Goal: Navigation & Orientation: Find specific page/section

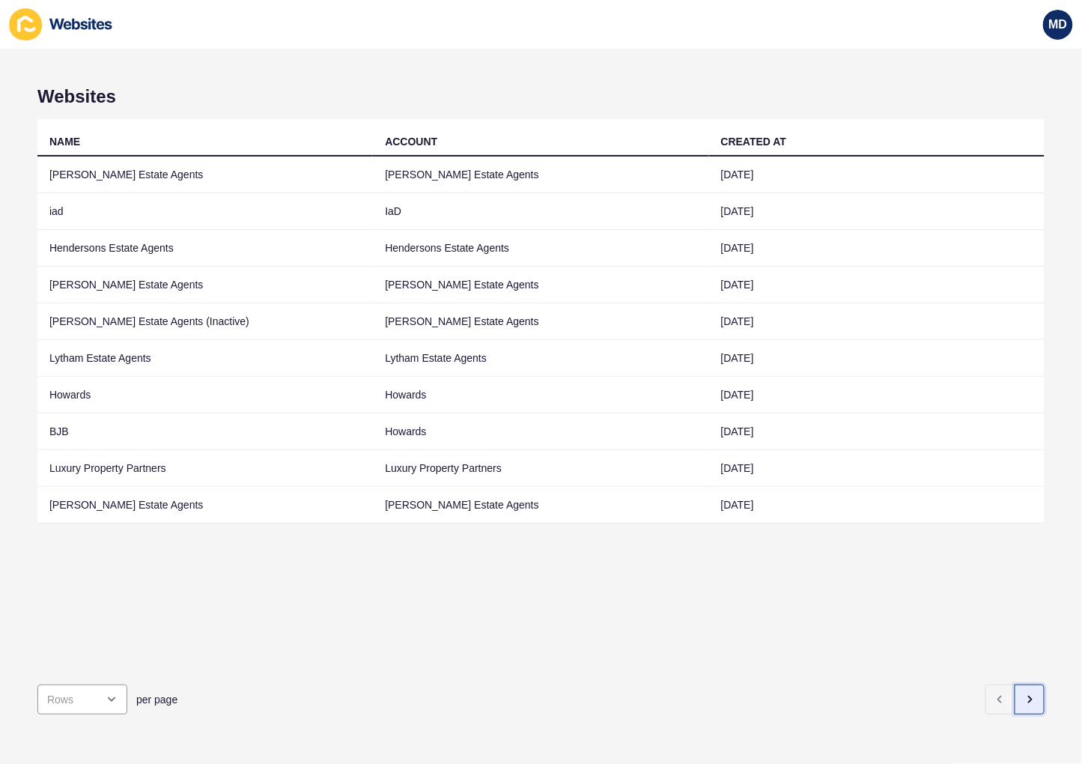
click at [1028, 694] on button "button" at bounding box center [1029, 699] width 30 height 30
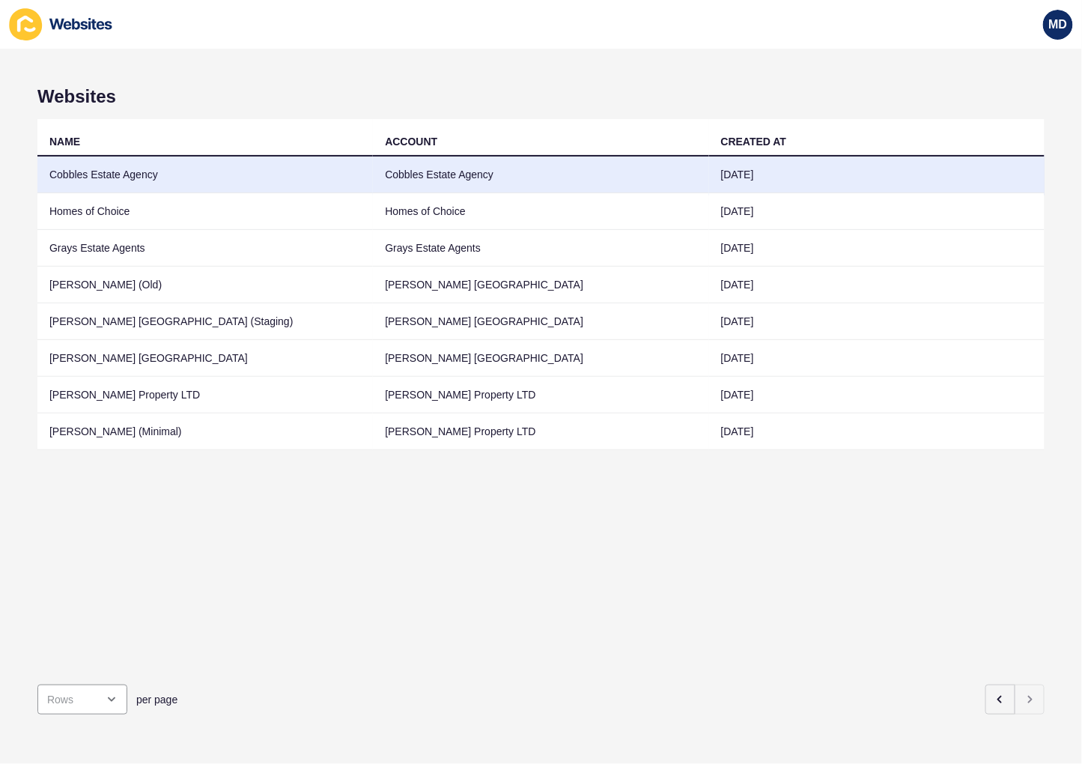
click at [264, 182] on td "Cobbles Estate Agency" at bounding box center [204, 174] width 335 height 37
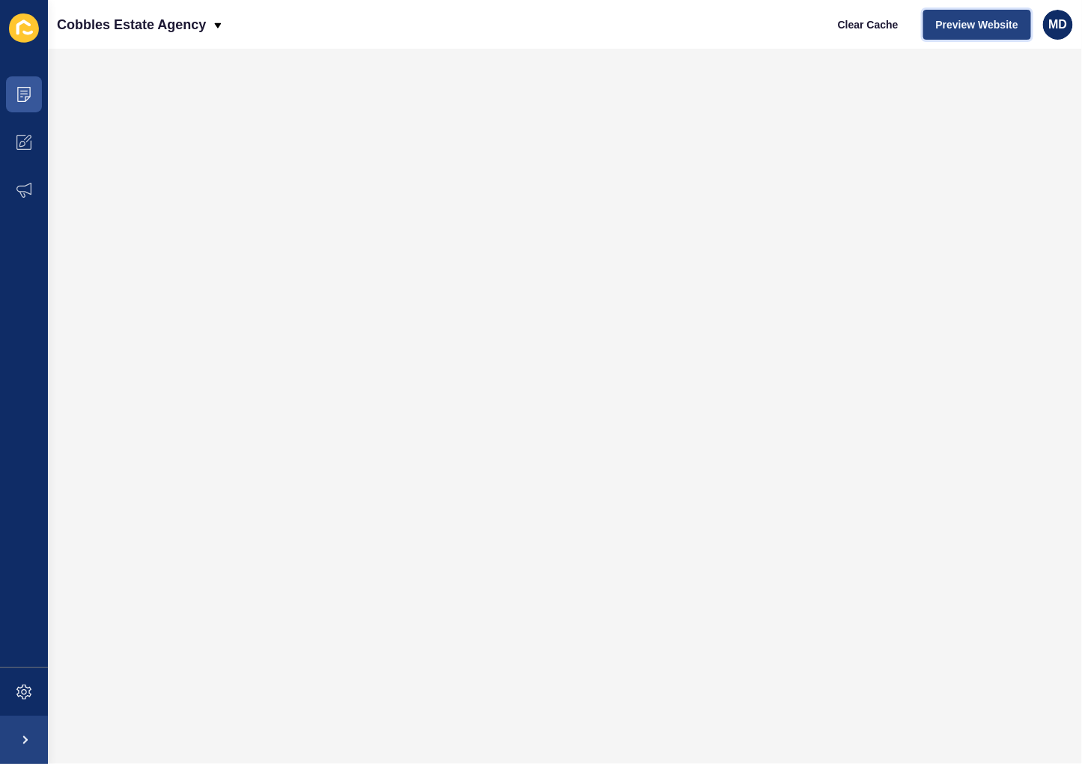
click at [954, 23] on span "Preview Website" at bounding box center [977, 24] width 82 height 15
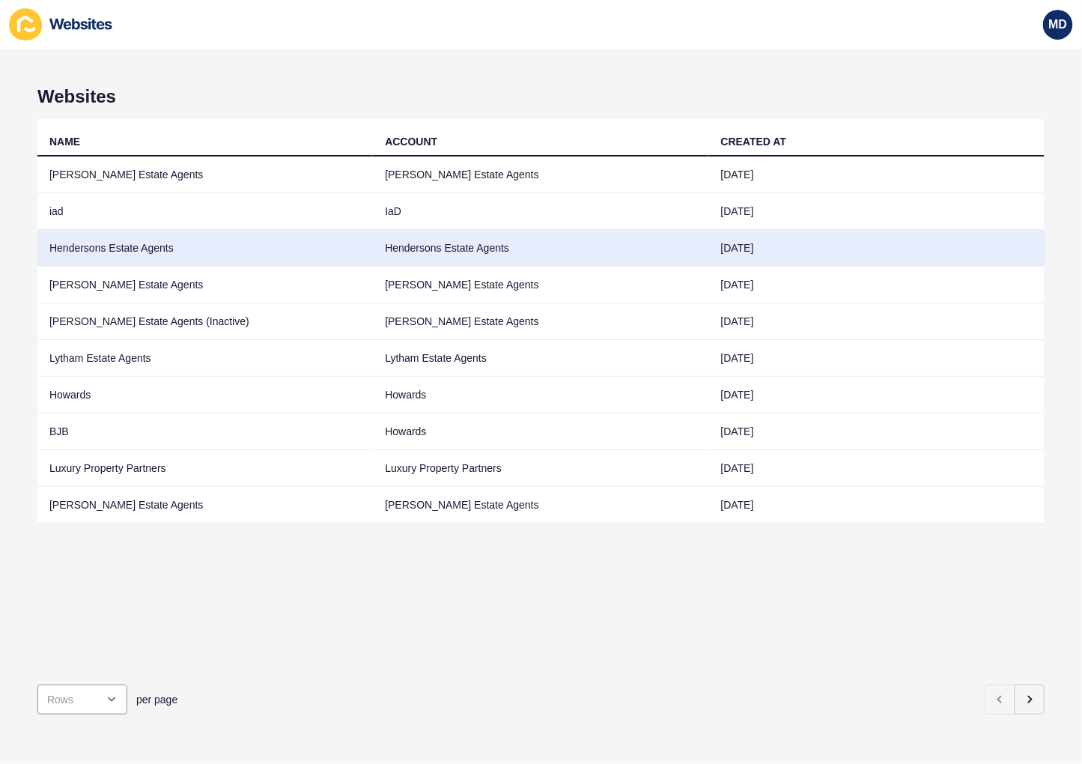
click at [335, 237] on td "Hendersons Estate Agents" at bounding box center [204, 248] width 335 height 37
